Goal: Navigation & Orientation: Go to known website

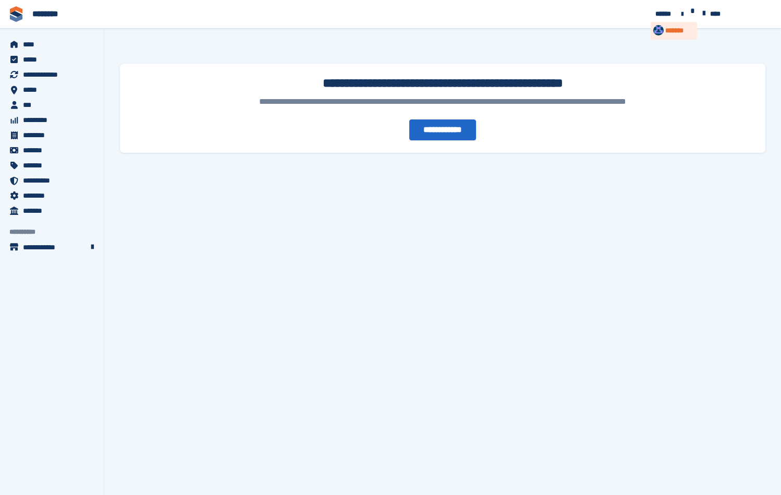
click at [697, 22] on div "*******" at bounding box center [674, 31] width 46 height 18
click at [609, 115] on div "******" at bounding box center [597, 120] width 25 height 11
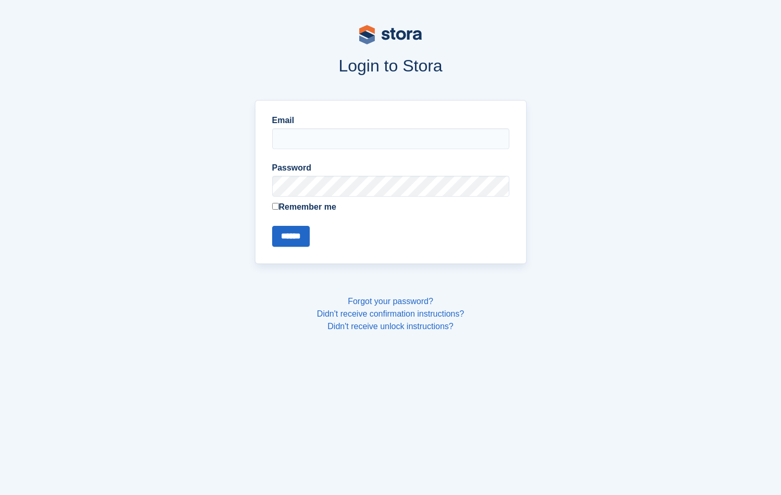
type input "**********"
